Goal: Task Accomplishment & Management: Manage account settings

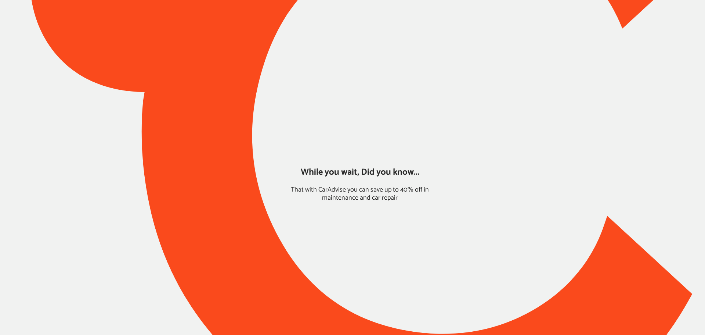
type input "*****"
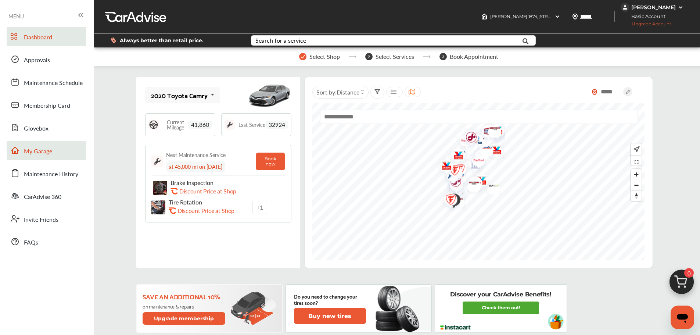
click at [40, 149] on span "My Garage" at bounding box center [38, 152] width 28 height 10
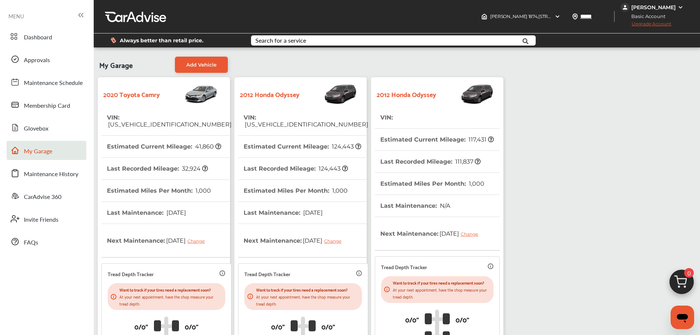
click at [340, 125] on tr "VIN : [US_VEHICLE_IDENTIFICATION_NUMBER]" at bounding box center [303, 120] width 130 height 29
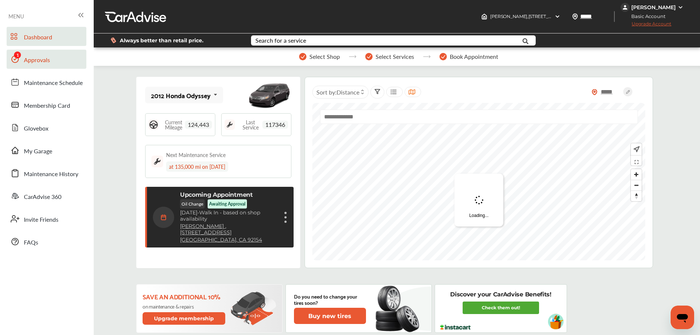
click at [39, 62] on span "Approvals" at bounding box center [37, 60] width 26 height 10
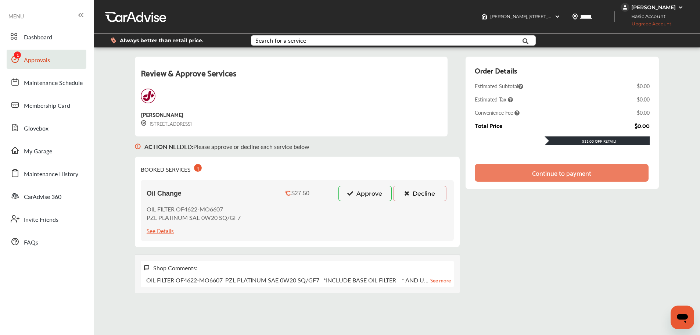
click at [347, 195] on icon at bounding box center [350, 192] width 7 height 5
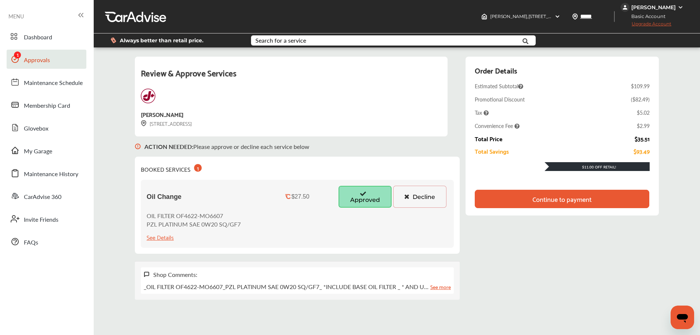
click at [632, 198] on div "Continue to payment" at bounding box center [561, 198] width 174 height 18
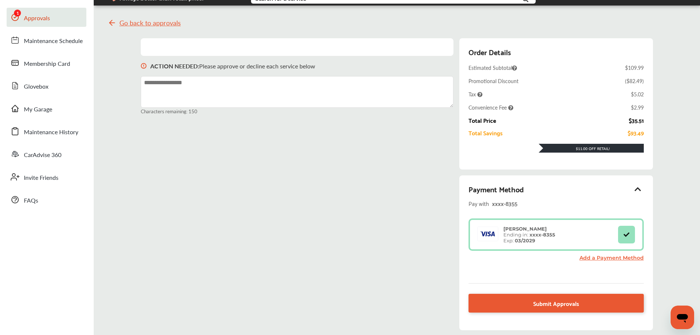
scroll to position [101, 0]
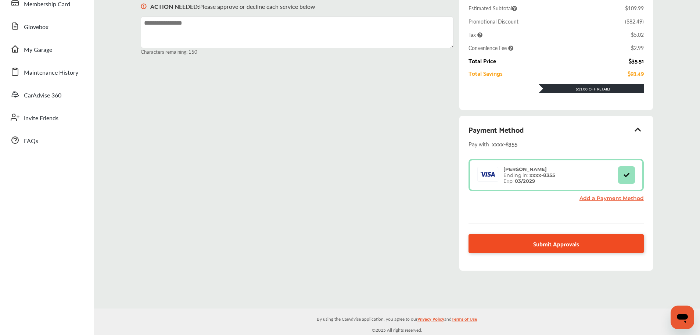
click at [565, 247] on span "Submit Approvals" at bounding box center [556, 243] width 46 height 10
